Goal: Find specific page/section: Find specific page/section

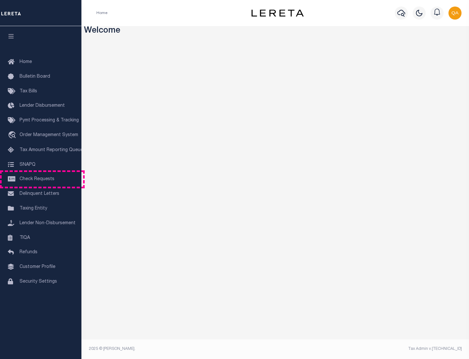
click at [41, 179] on span "Check Requests" at bounding box center [37, 179] width 35 height 5
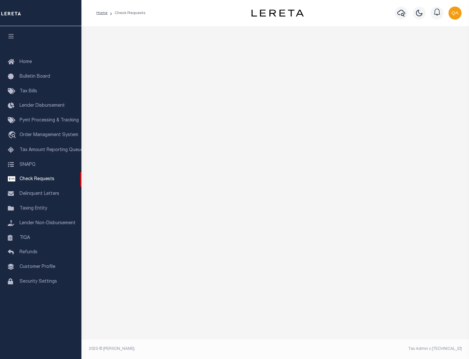
select select "50"
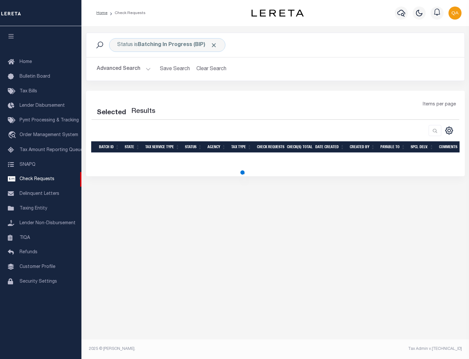
select select "50"
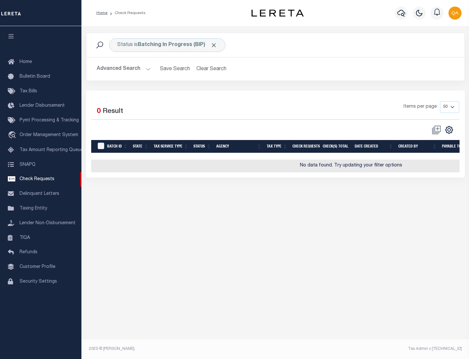
click at [214, 45] on span "Click to Remove" at bounding box center [214, 45] width 7 height 7
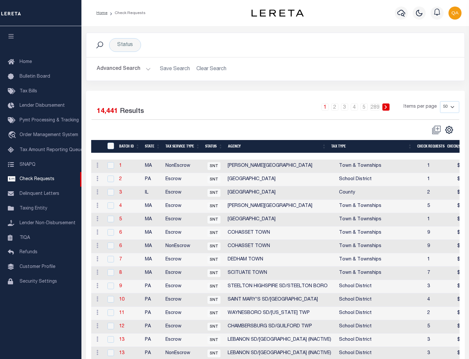
scroll to position [314, 0]
